Goal: Information Seeking & Learning: Compare options

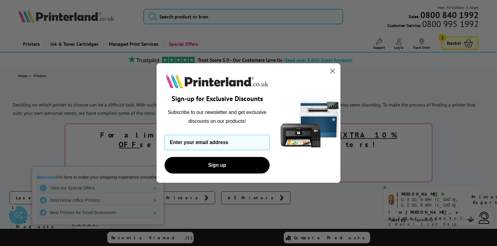
click at [331, 72] on circle "Close dialog" at bounding box center [333, 71] width 10 height 10
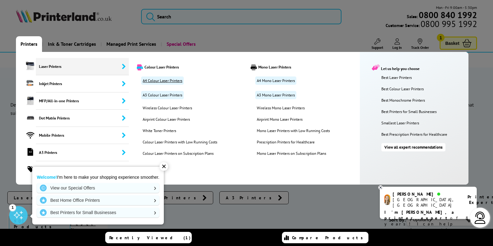
click at [166, 80] on link "A4 Colour Laser Printers" at bounding box center [162, 80] width 43 height 8
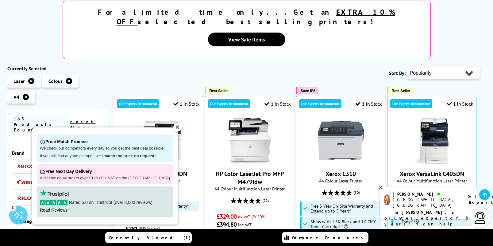
click at [175, 126] on div "✕" at bounding box center [177, 127] width 9 height 9
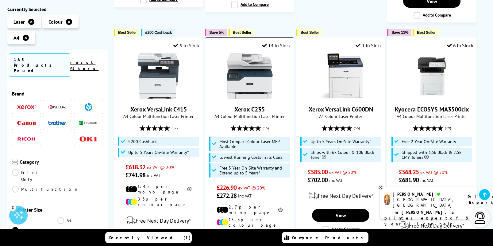
scroll to position [767, 0]
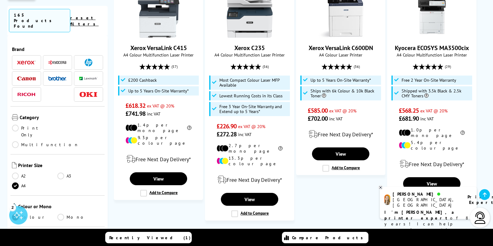
click at [263, 229] on link "2" at bounding box center [262, 237] width 16 height 16
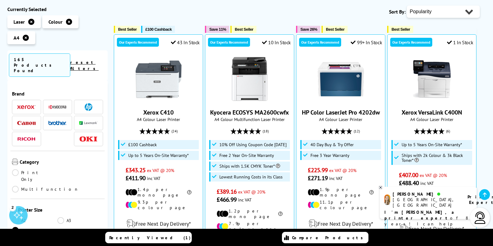
click at [380, 186] on icon at bounding box center [380, 187] width 4 height 5
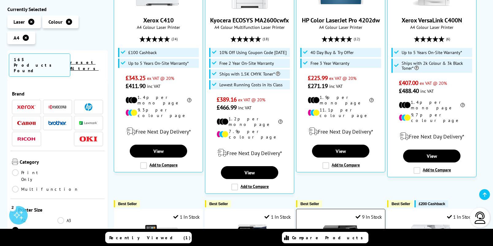
scroll to position [368, 0]
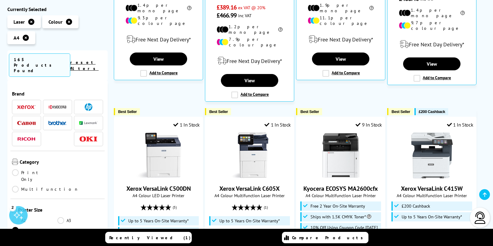
click at [82, 103] on span at bounding box center [88, 107] width 18 height 8
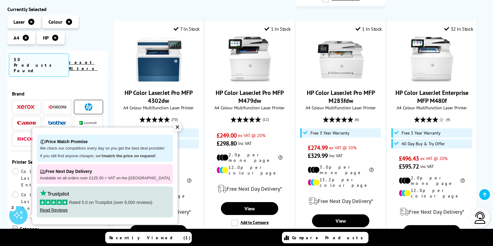
click at [173, 126] on div "✕" at bounding box center [177, 127] width 9 height 9
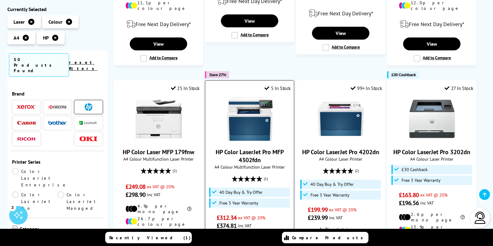
scroll to position [709, 0]
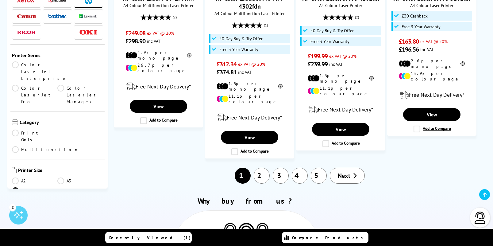
click at [259, 167] on link "2" at bounding box center [262, 175] width 16 height 16
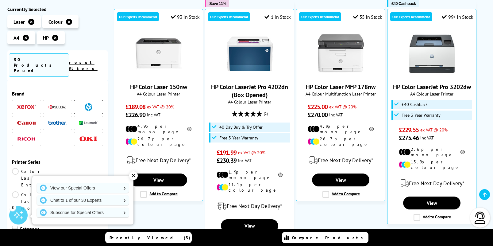
scroll to position [31, 0]
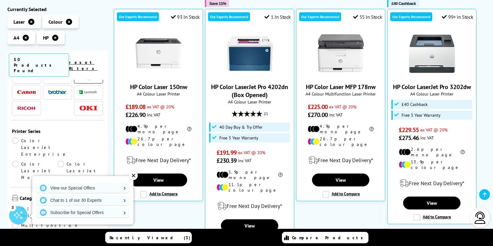
click at [132, 175] on div "✕" at bounding box center [133, 175] width 9 height 9
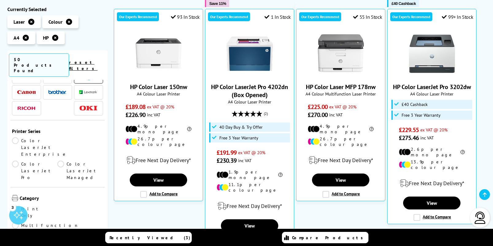
click at [17, 216] on div "3" at bounding box center [18, 215] width 18 height 18
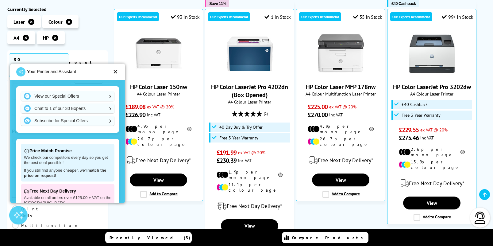
click at [113, 71] on div "Your Printerland Assistant ✕" at bounding box center [67, 71] width 115 height 17
click at [113, 71] on div "✕" at bounding box center [115, 72] width 5 height 6
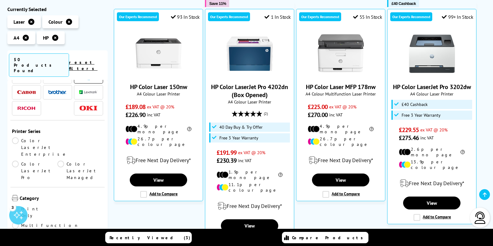
click at [18, 212] on div "3" at bounding box center [18, 215] width 18 height 18
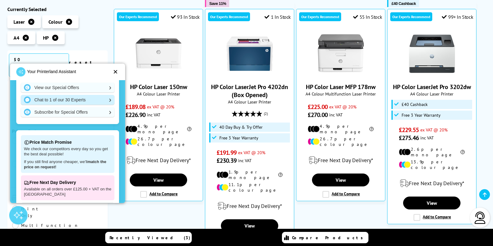
scroll to position [0, 0]
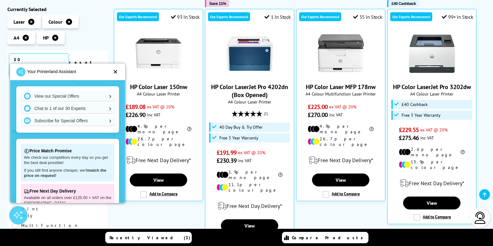
click at [114, 71] on div "✕" at bounding box center [115, 72] width 5 height 6
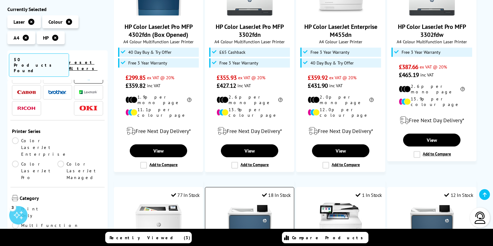
scroll to position [583, 0]
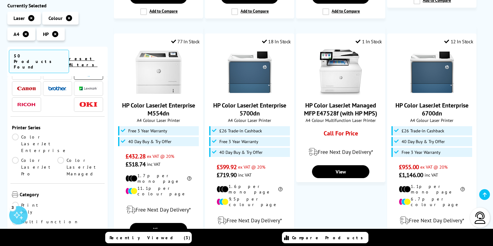
click at [62, 218] on link "Multifunction" at bounding box center [45, 221] width 67 height 7
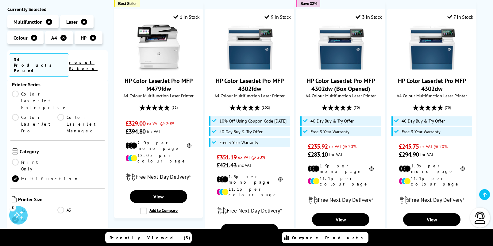
scroll to position [31, 0]
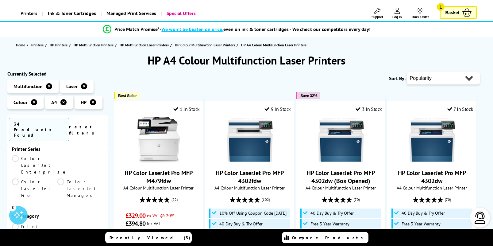
click at [416, 75] on select "Popularity Rating Price - Low to High Price - High to Low Running Costs - Low t…" at bounding box center [443, 78] width 73 height 12
select select "Running Costs"
click at [407, 72] on select "Popularity Rating Price - Low to High Price - High to Low Running Costs - Low t…" at bounding box center [443, 78] width 73 height 12
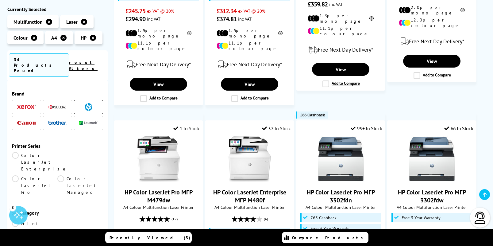
scroll to position [583, 0]
